Goal: Task Accomplishment & Management: Use online tool/utility

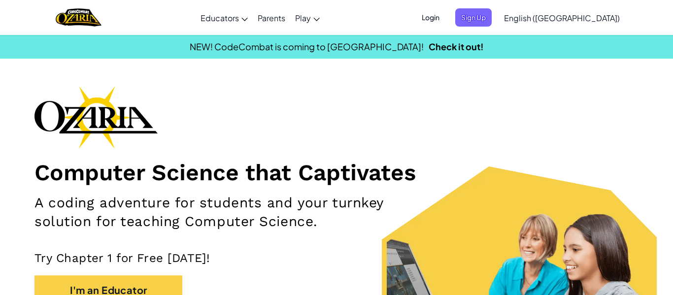
click at [318, 261] on p "Try Chapter 1 for Free [DATE]!" at bounding box center [337, 258] width 604 height 15
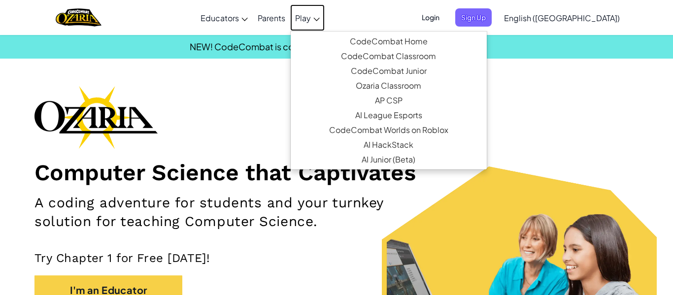
click at [325, 29] on link "Play" at bounding box center [307, 17] width 35 height 27
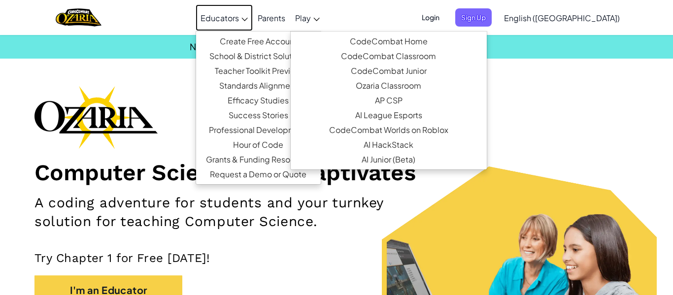
click at [253, 6] on link "Educators" at bounding box center [224, 17] width 57 height 27
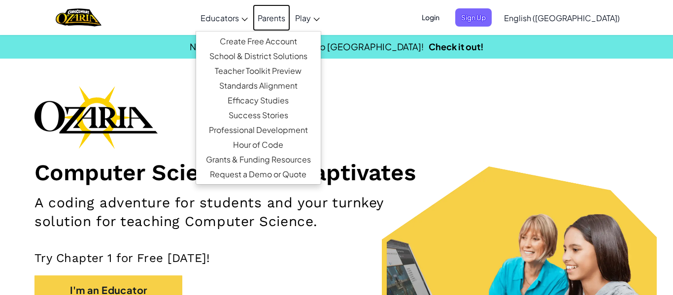
click at [290, 19] on link "Parents" at bounding box center [271, 17] width 37 height 27
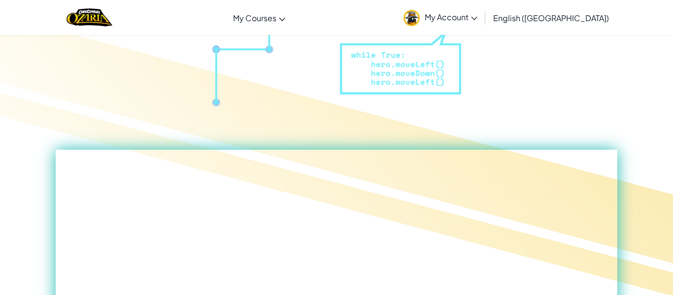
scroll to position [327, 0]
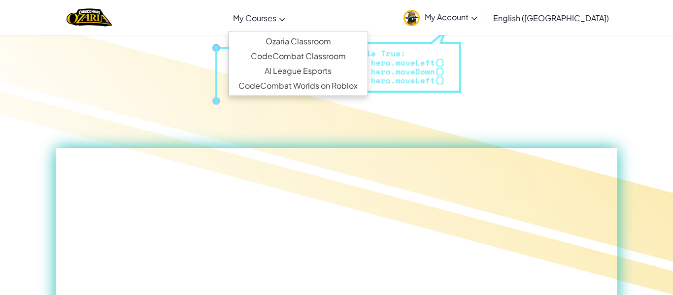
click at [276, 17] on span "My Courses" at bounding box center [254, 18] width 43 height 10
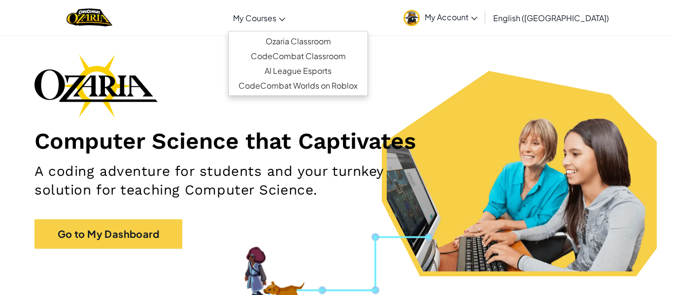
scroll to position [0, 0]
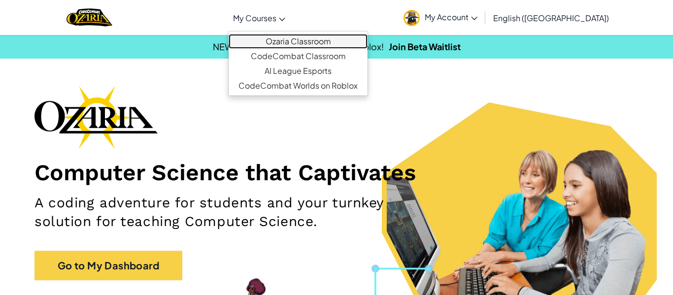
click at [352, 40] on link "Ozaria Classroom" at bounding box center [298, 41] width 139 height 15
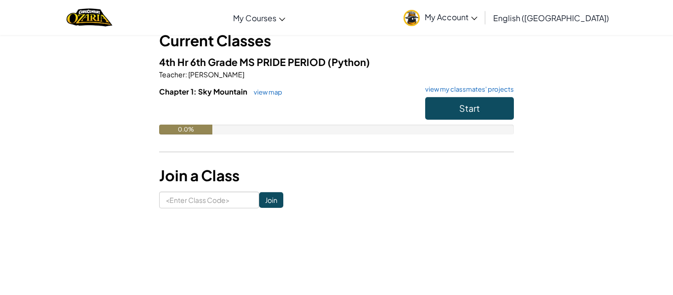
scroll to position [70, 0]
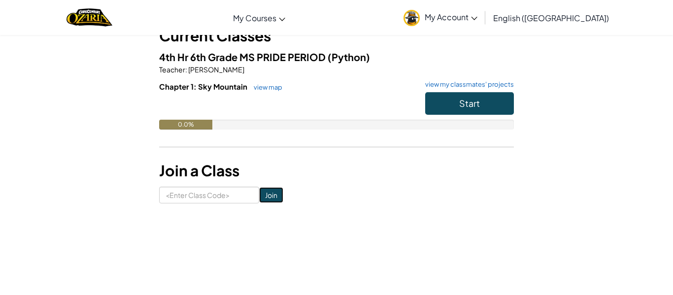
click at [278, 192] on input "Join" at bounding box center [271, 195] width 24 height 16
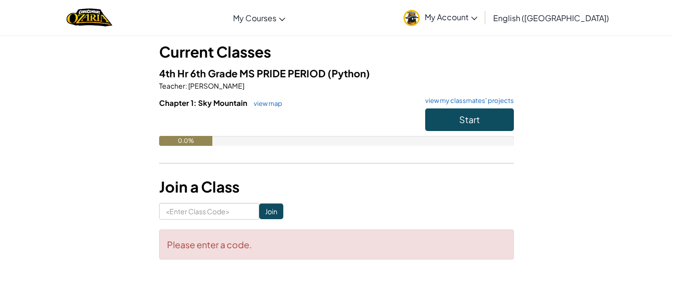
scroll to position [59, 0]
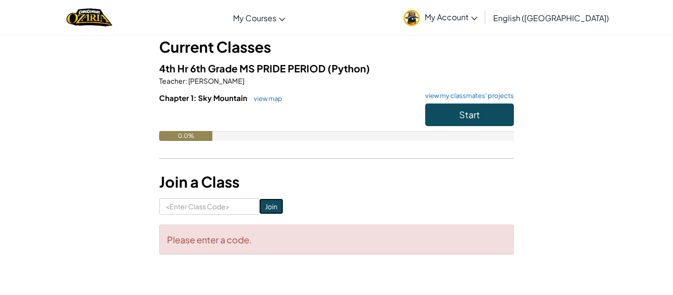
click at [282, 208] on input "Join" at bounding box center [271, 207] width 24 height 16
click at [273, 202] on input "Join" at bounding box center [271, 207] width 24 height 16
click at [670, 111] on div "Student Dashboard Current Classes 4th Hr 6th Grade MS PRIDE PERIOD (Python) Tea…" at bounding box center [336, 128] width 673 height 304
click at [497, 116] on button "Start" at bounding box center [469, 115] width 89 height 23
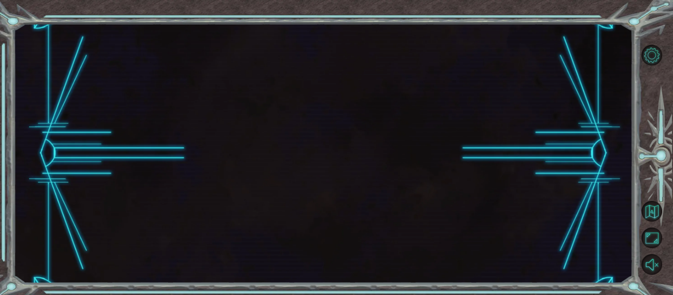
click at [494, 181] on div at bounding box center [323, 154] width 620 height 260
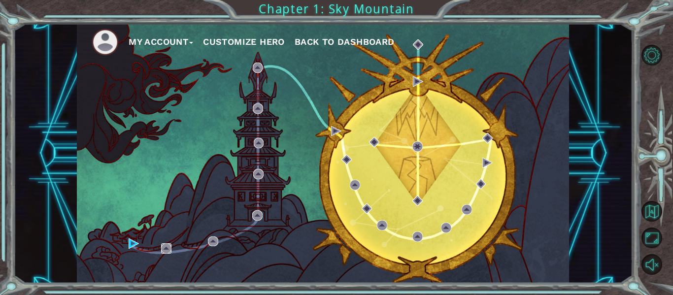
click at [167, 251] on img at bounding box center [166, 248] width 10 height 10
click at [164, 253] on img at bounding box center [166, 248] width 10 height 10
click at [163, 264] on div "My Account Customize Hero Back to Dashboard" at bounding box center [323, 154] width 492 height 260
click at [147, 259] on div "My Account Customize Hero Back to Dashboard" at bounding box center [323, 154] width 492 height 260
click at [121, 254] on div "My Account Customize Hero Back to Dashboard" at bounding box center [323, 154] width 492 height 260
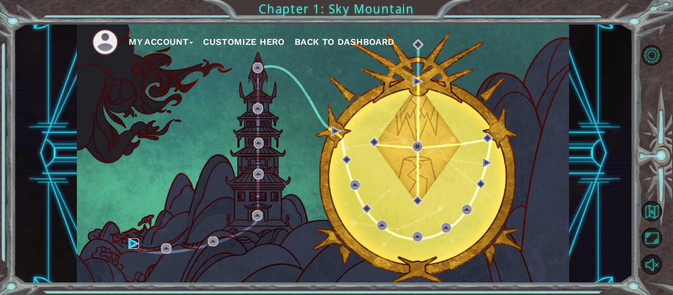
click at [131, 244] on img at bounding box center [134, 244] width 10 height 10
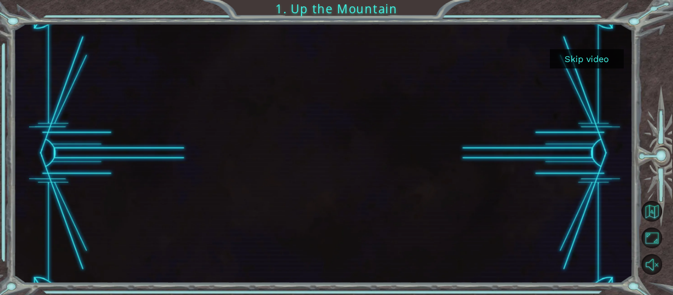
click at [597, 59] on button "Skip video" at bounding box center [587, 58] width 74 height 19
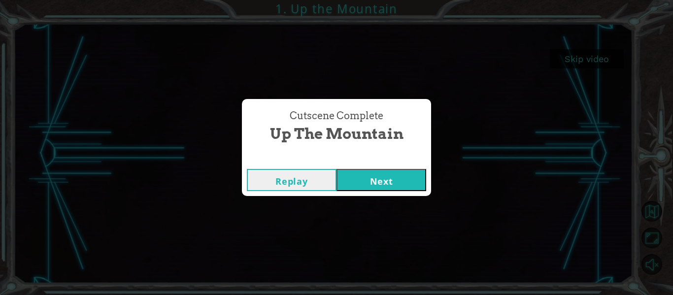
click at [402, 177] on button "Next" at bounding box center [382, 180] width 90 height 22
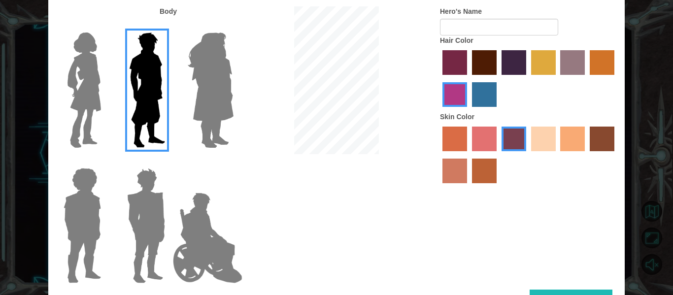
click at [94, 90] on img at bounding box center [84, 90] width 41 height 123
click at [105, 26] on input "Hero Connie" at bounding box center [105, 26] width 0 height 0
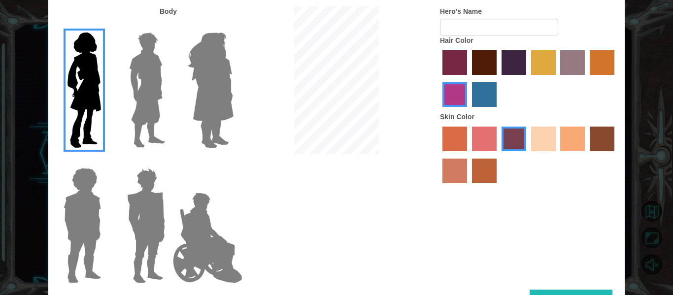
click at [172, 224] on img at bounding box center [207, 238] width 77 height 99
click at [233, 162] on input "Hero Jamie" at bounding box center [233, 162] width 0 height 0
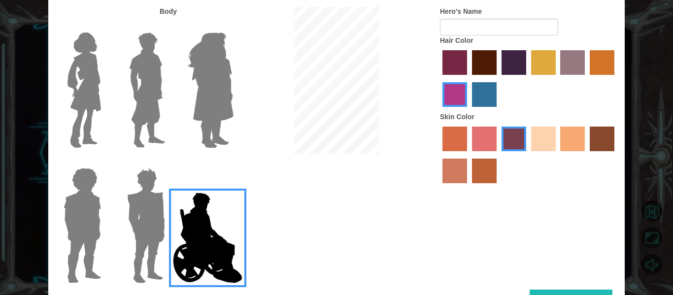
click at [97, 256] on img at bounding box center [82, 225] width 45 height 123
click at [105, 162] on input "Hero Steven" at bounding box center [105, 162] width 0 height 0
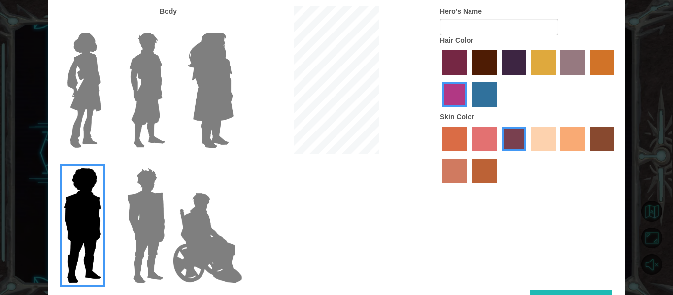
click at [142, 221] on img at bounding box center [146, 225] width 46 height 123
click at [169, 162] on input "Hero Garnet" at bounding box center [169, 162] width 0 height 0
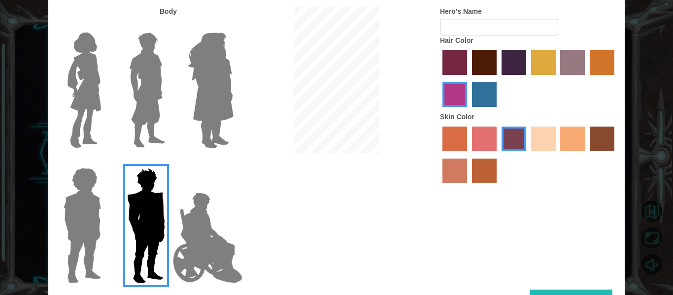
click at [535, 149] on label "sandy beach skin color" at bounding box center [543, 139] width 25 height 25
click at [528, 155] on input "sandy beach skin color" at bounding box center [528, 155] width 0 height 0
click at [565, 138] on label "tacao skin color" at bounding box center [572, 139] width 25 height 25
click at [557, 155] on input "tacao skin color" at bounding box center [557, 155] width 0 height 0
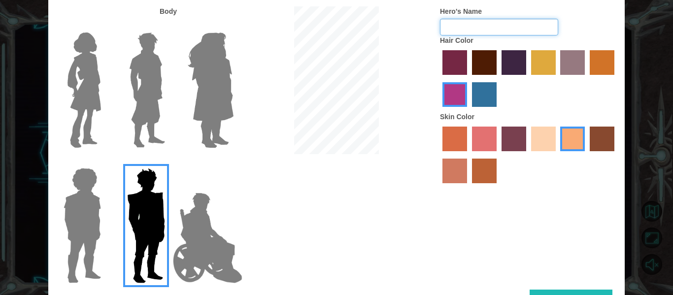
click at [513, 30] on input "Hero's Name" at bounding box center [499, 27] width 118 height 17
click at [530, 13] on form "Hero's Name" at bounding box center [528, 20] width 177 height 29
click at [522, 25] on input "Hero's Name" at bounding box center [499, 27] width 118 height 17
type input "[PERSON_NAME]"
